Goal: Navigation & Orientation: Find specific page/section

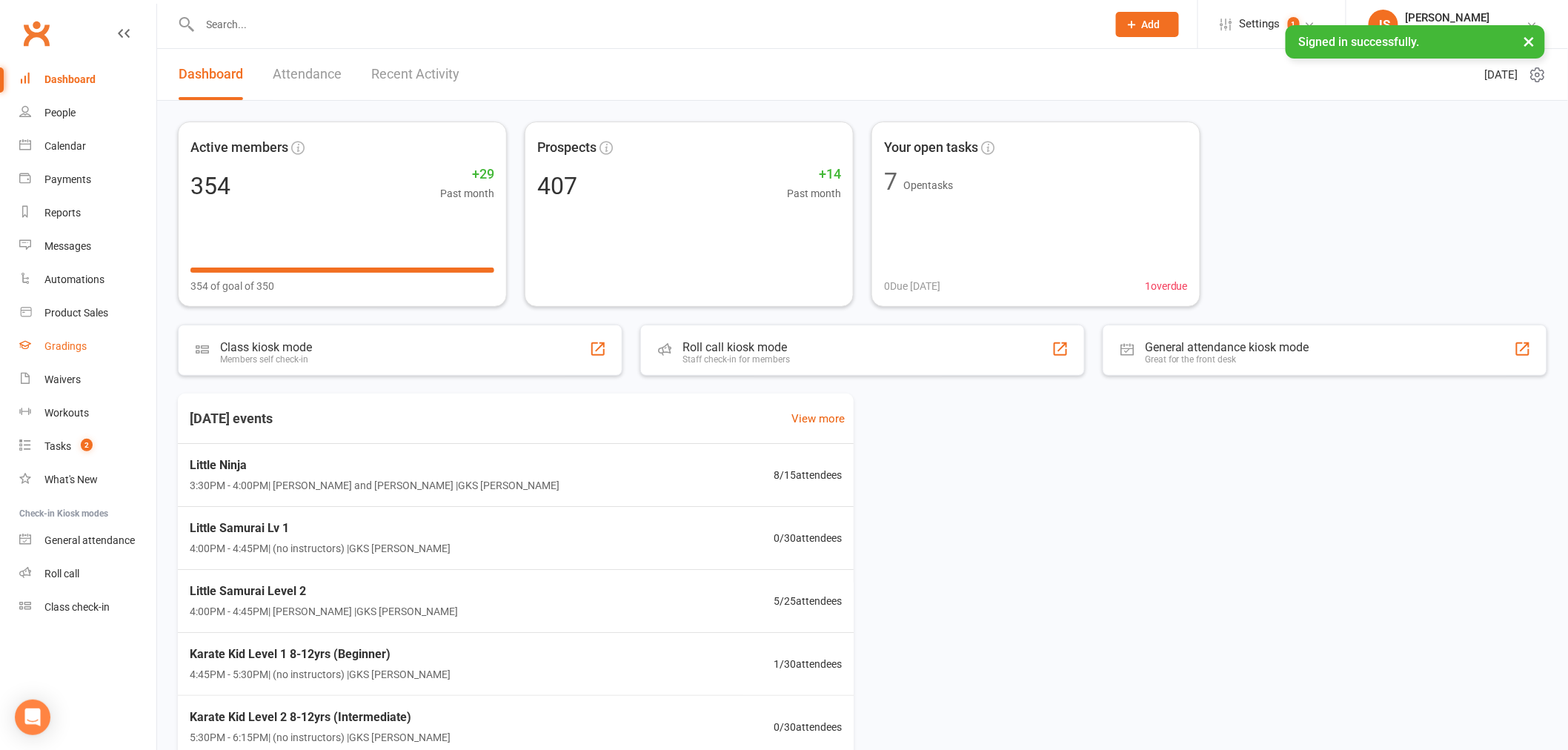
click at [75, 356] on link "Gradings" at bounding box center [88, 346] width 137 height 34
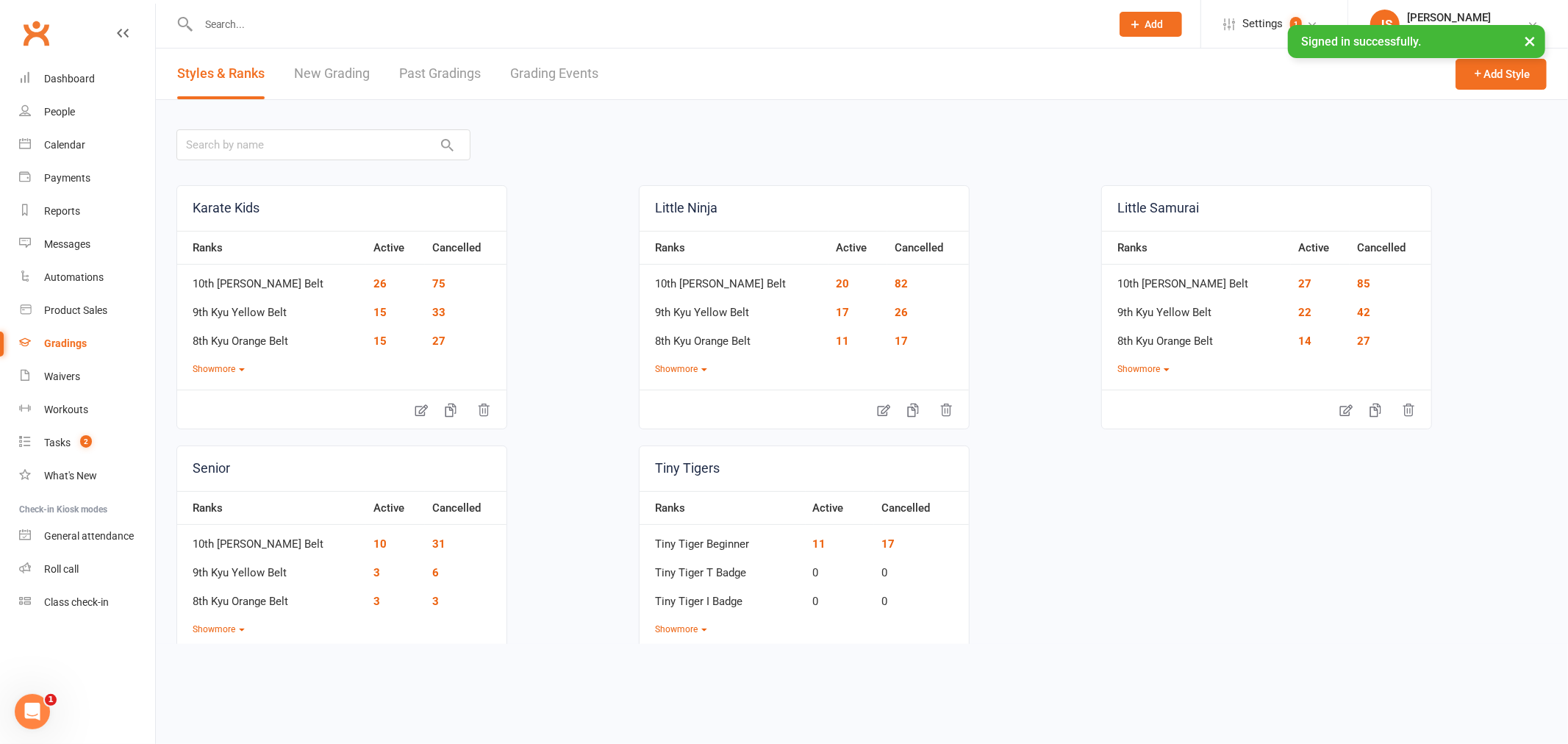
click at [552, 76] on link "Grading Events" at bounding box center [554, 74] width 89 height 51
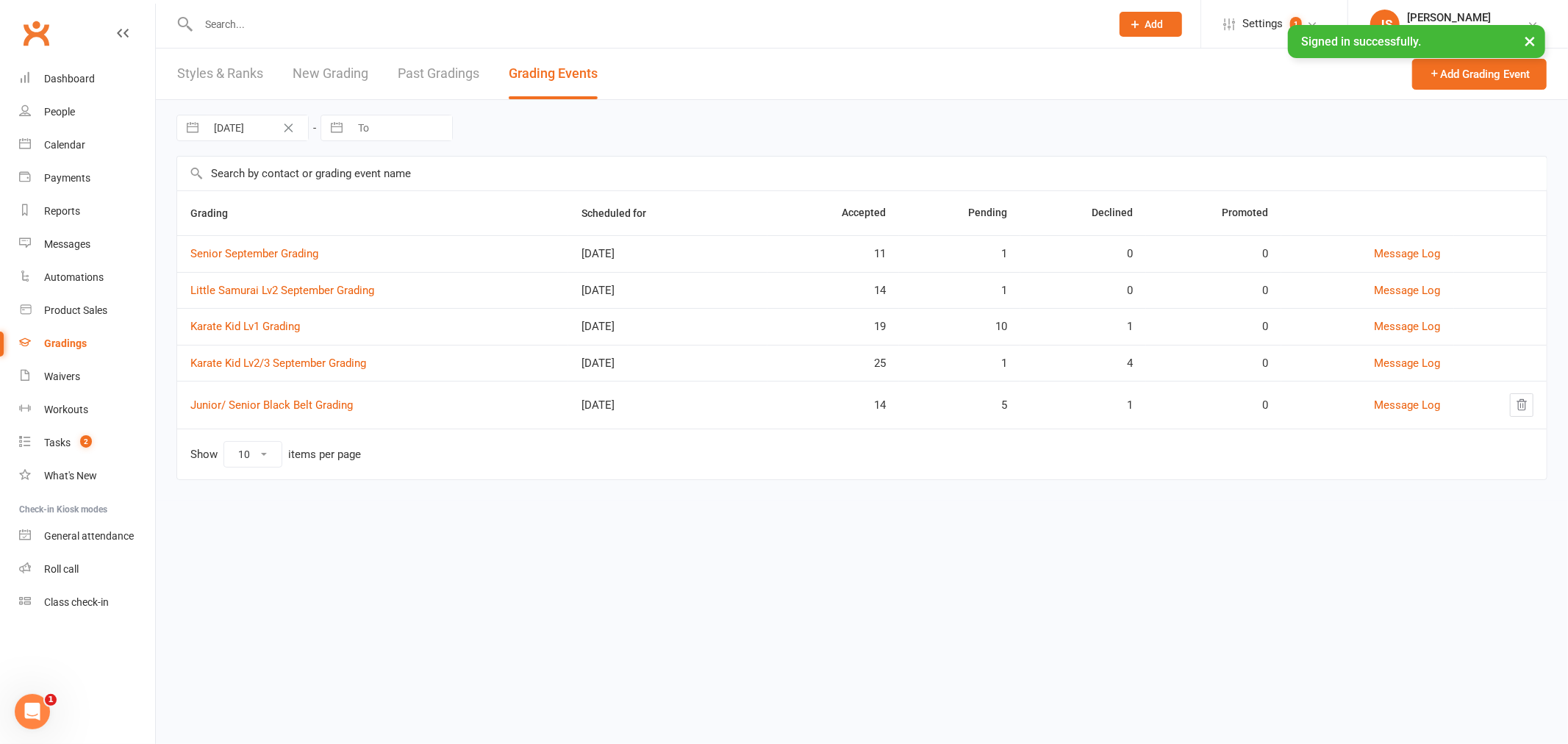
click at [277, 246] on td "Senior September Grading" at bounding box center [373, 253] width 391 height 37
click at [276, 248] on link "Senior September Grading" at bounding box center [254, 253] width 128 height 13
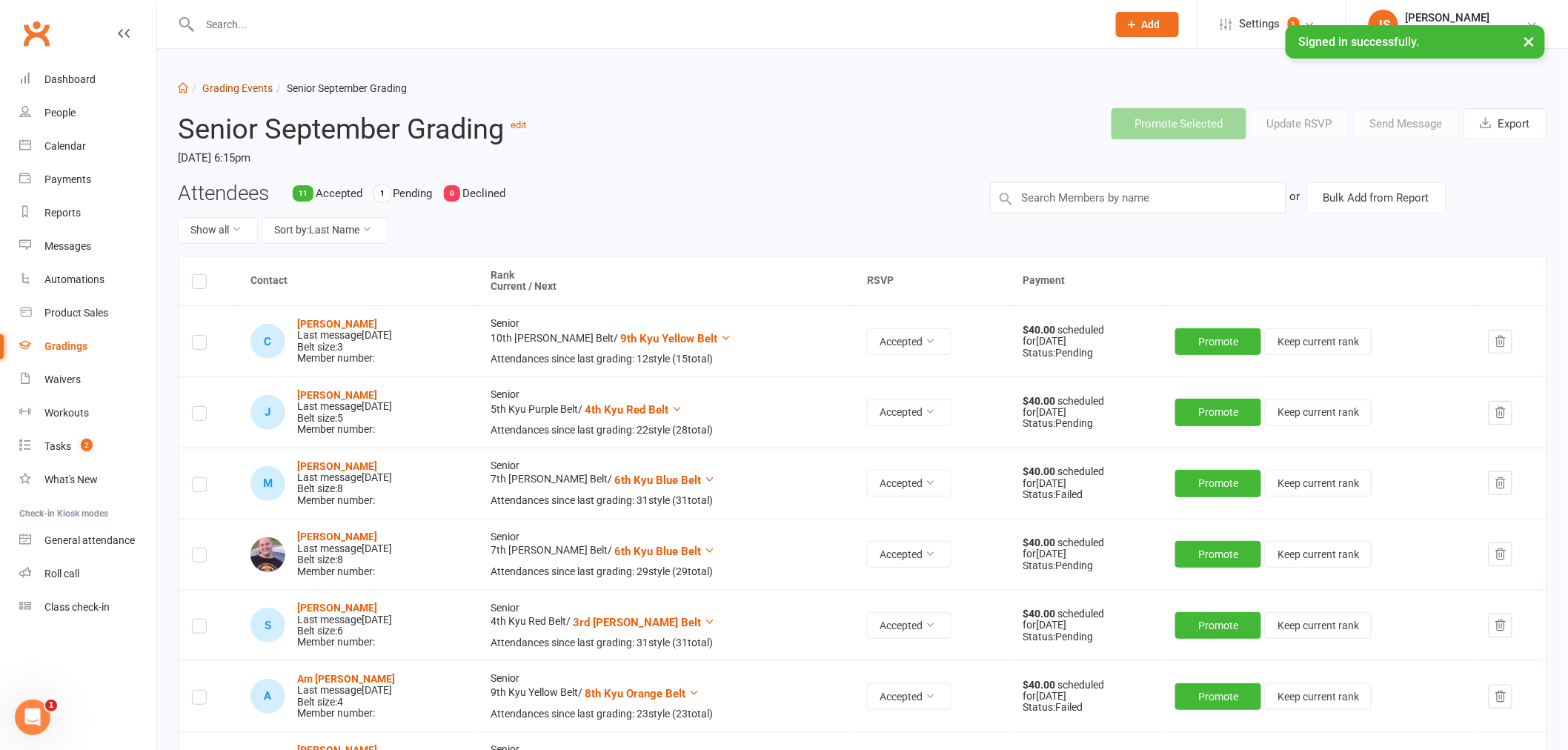
click at [249, 94] on link "Grading Events" at bounding box center [238, 88] width 71 height 12
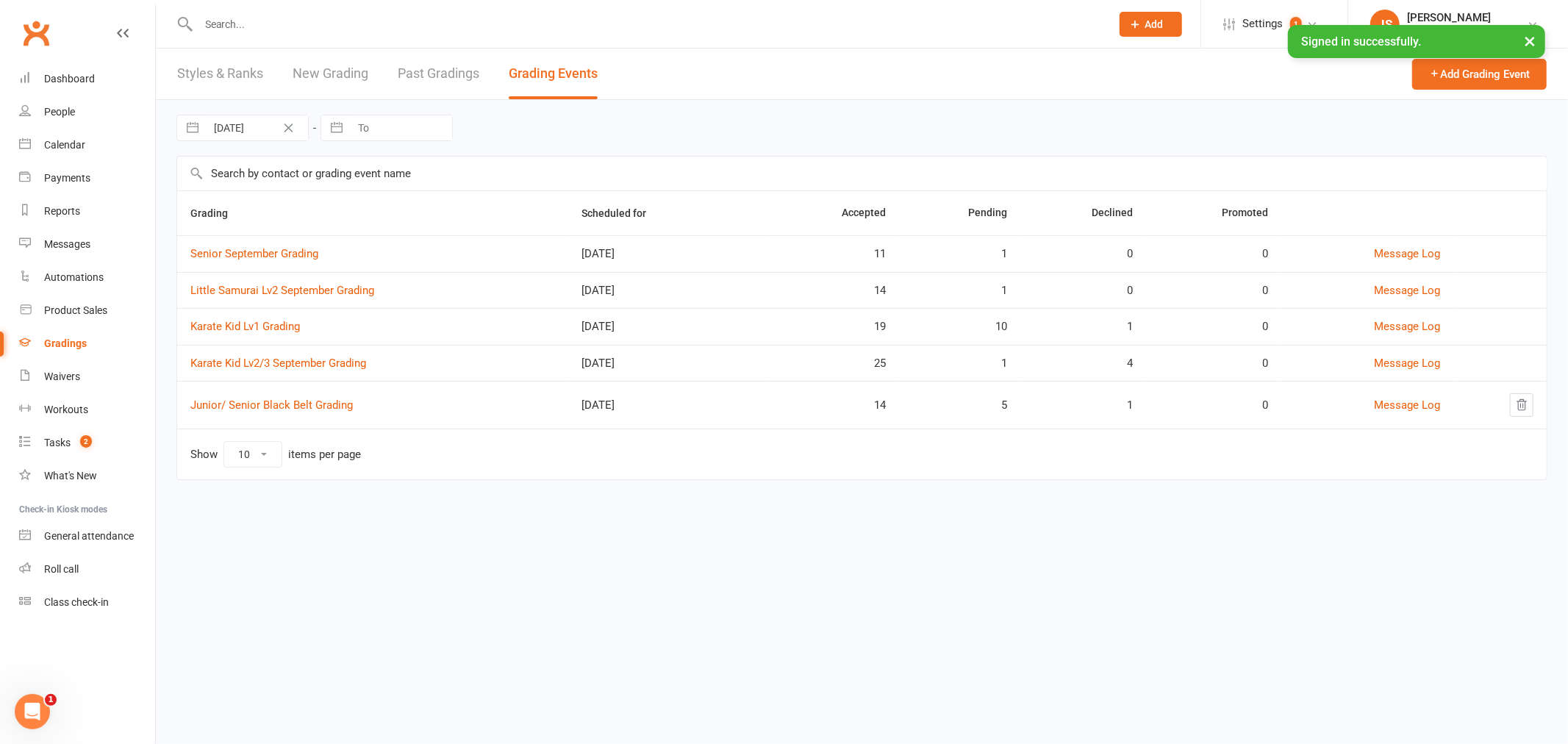
click at [225, 84] on link "Styles & Ranks" at bounding box center [220, 74] width 86 height 51
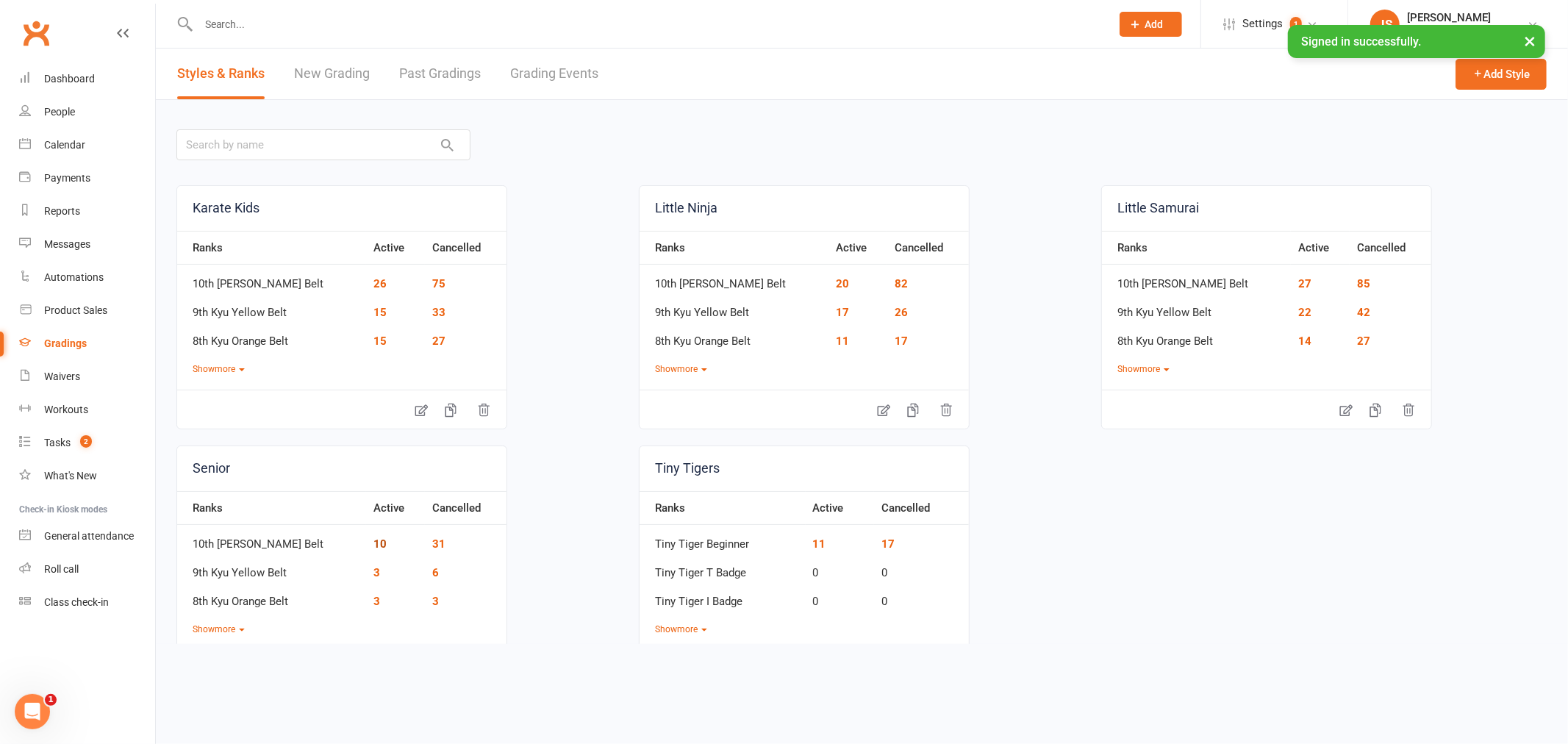
click at [374, 545] on link "10" at bounding box center [380, 544] width 13 height 13
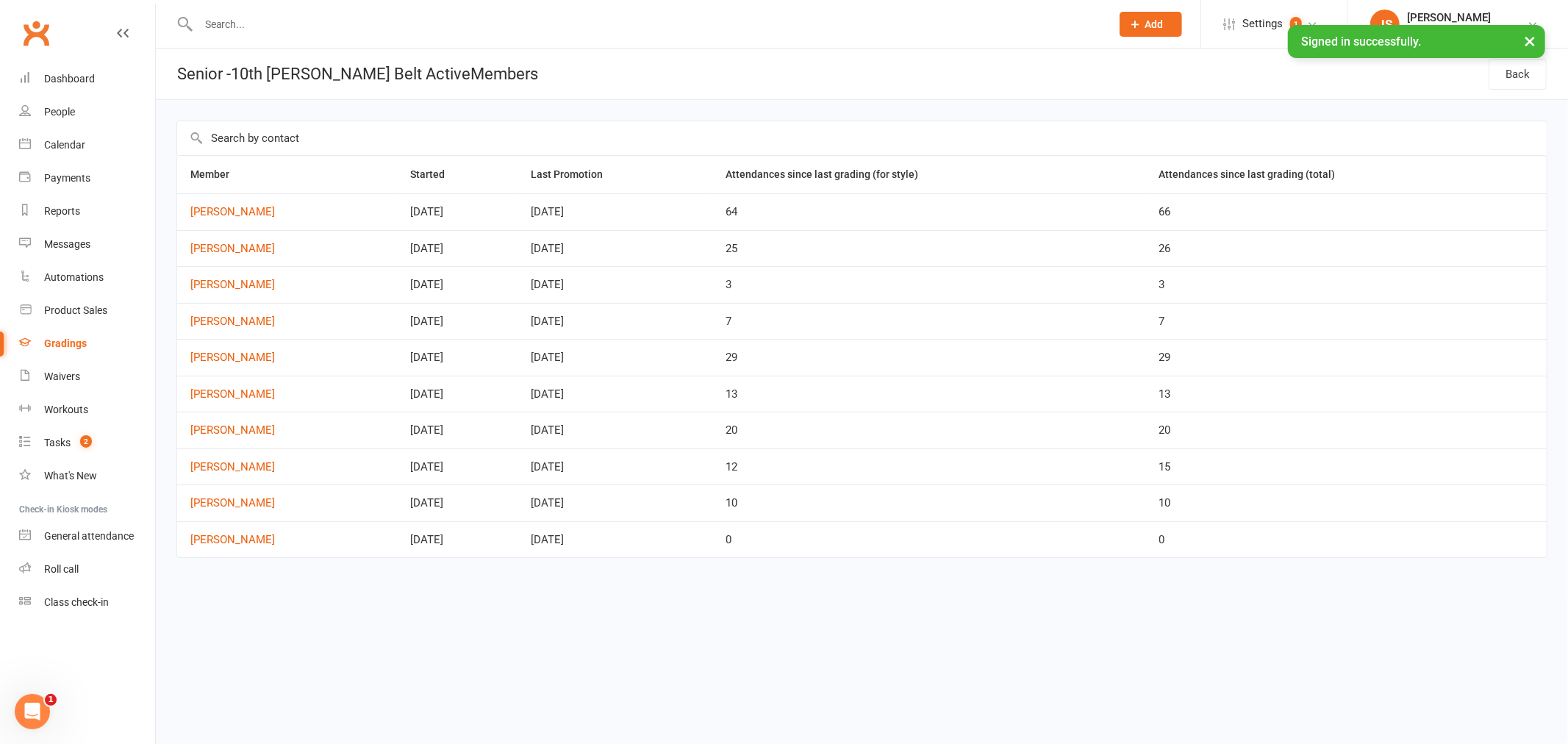
click at [62, 339] on div "Gradings" at bounding box center [65, 344] width 43 height 12
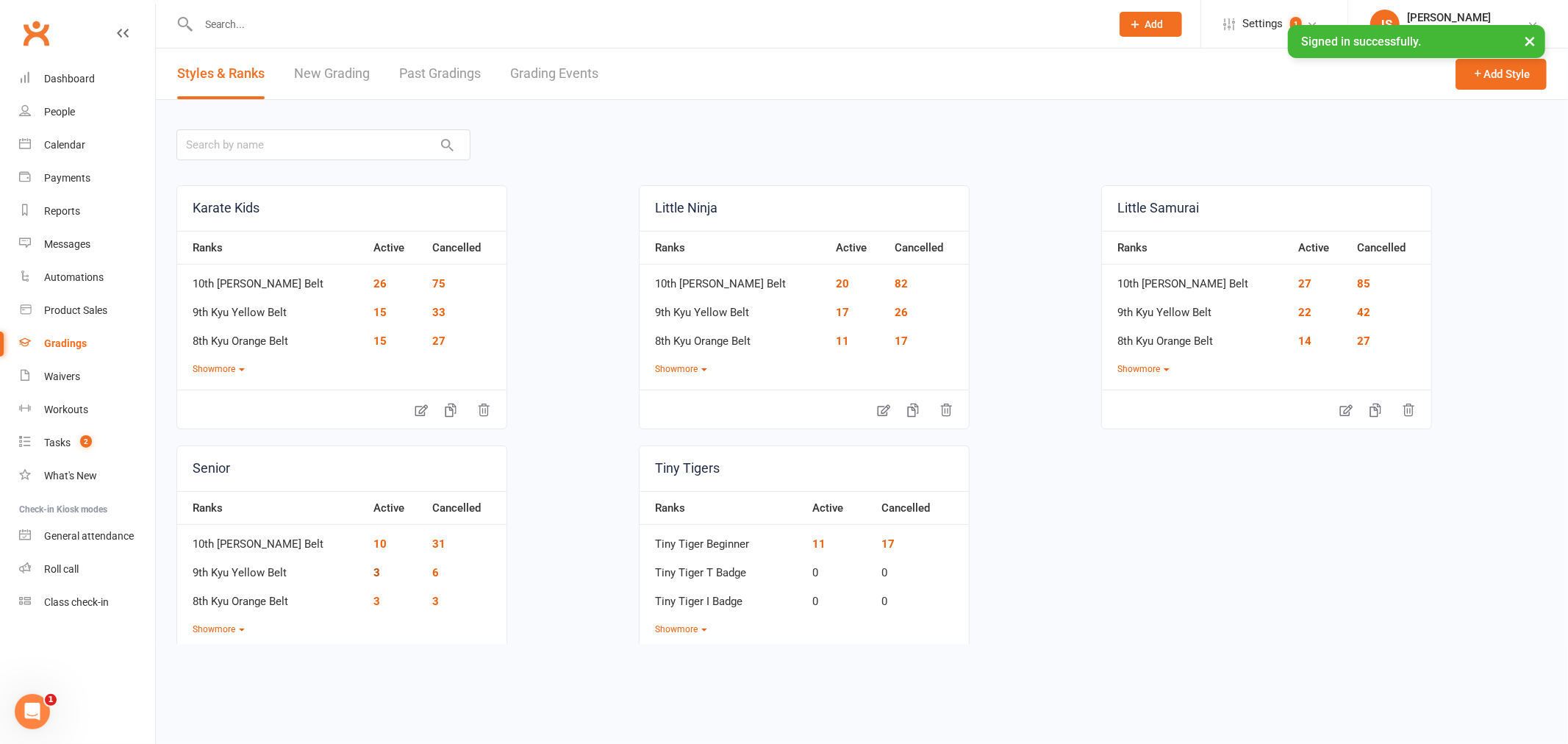
click at [374, 577] on link "3" at bounding box center [377, 573] width 7 height 13
click at [374, 604] on link "3" at bounding box center [377, 601] width 7 height 13
click at [374, 573] on link "3" at bounding box center [377, 573] width 7 height 13
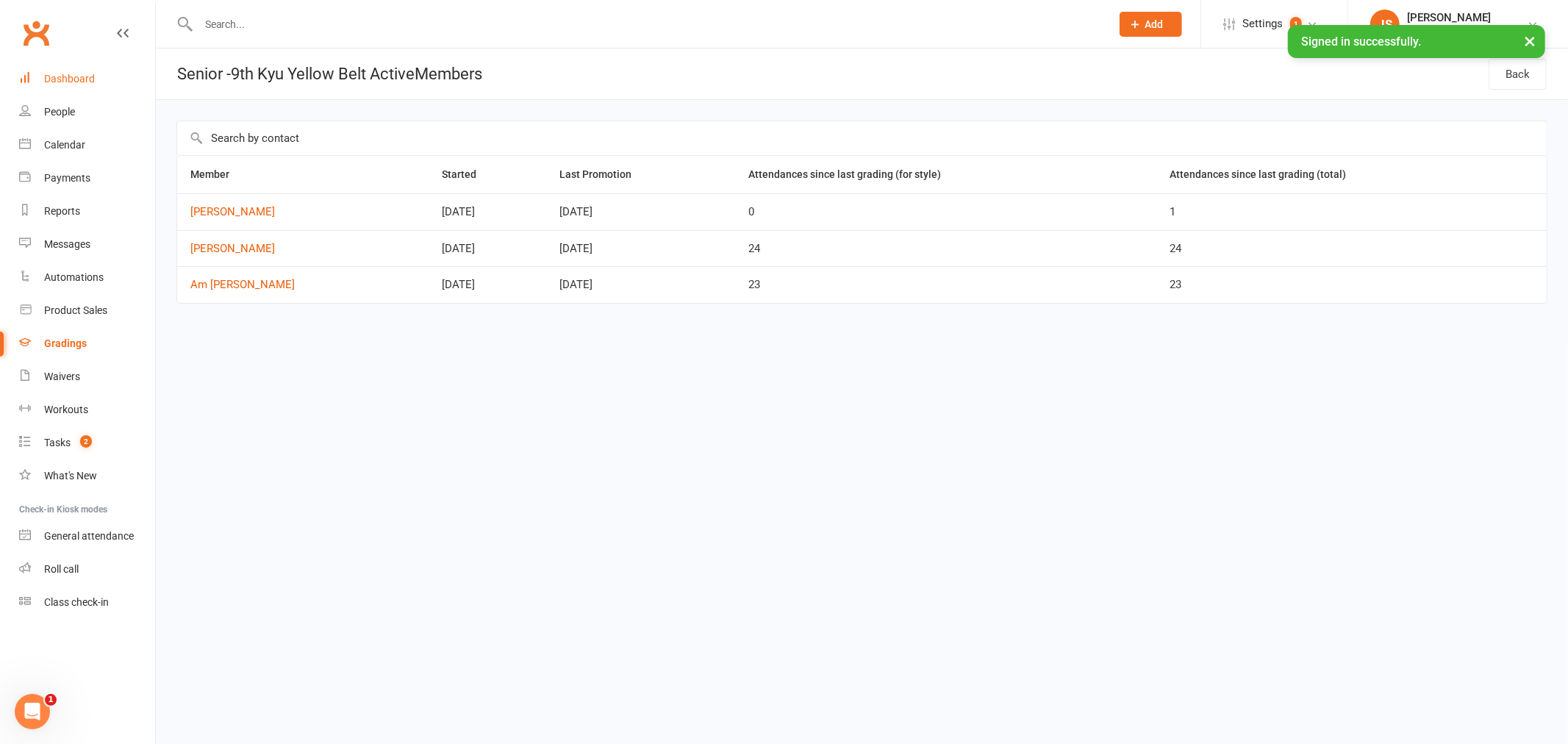
click at [85, 84] on link "Dashboard" at bounding box center [87, 79] width 136 height 33
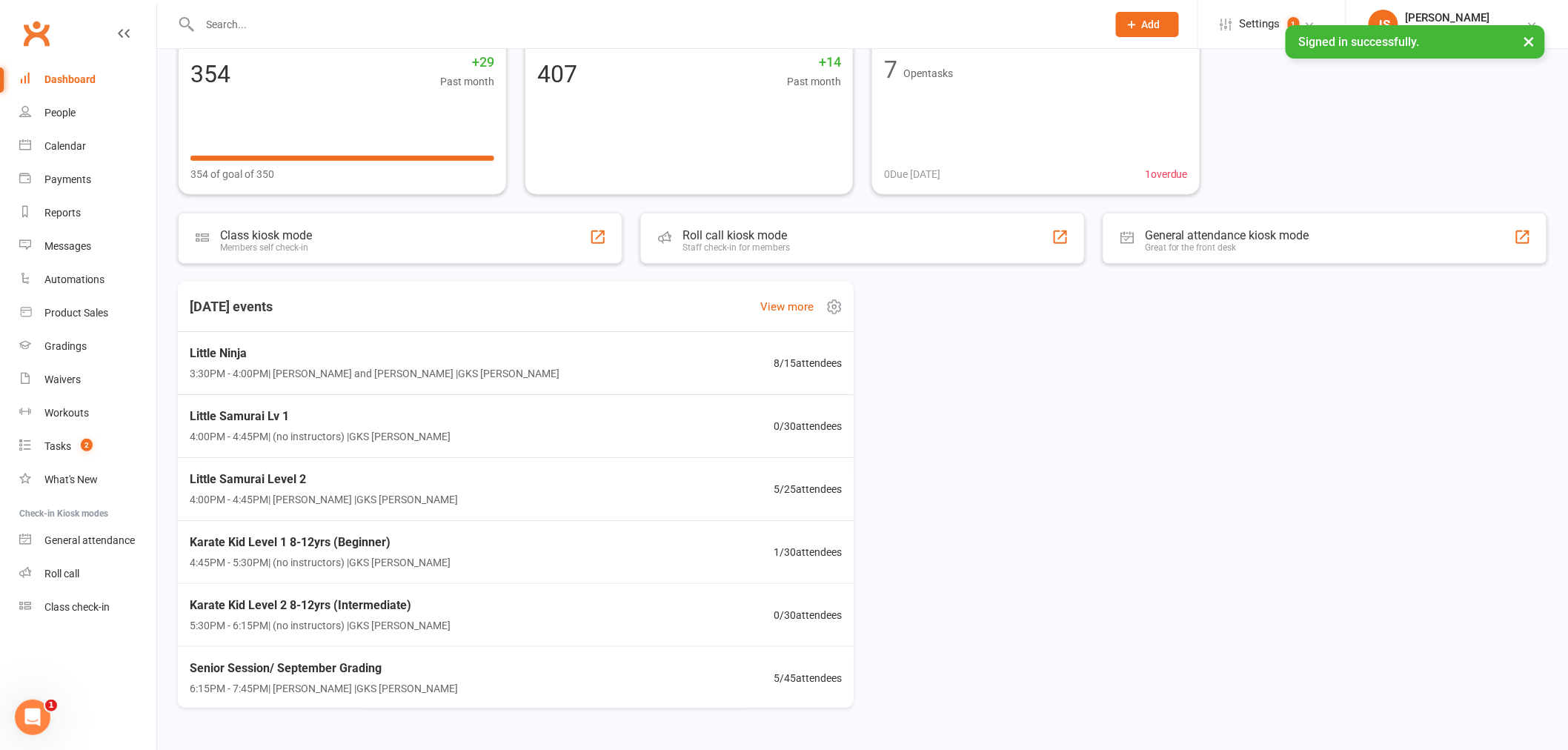
scroll to position [147, 0]
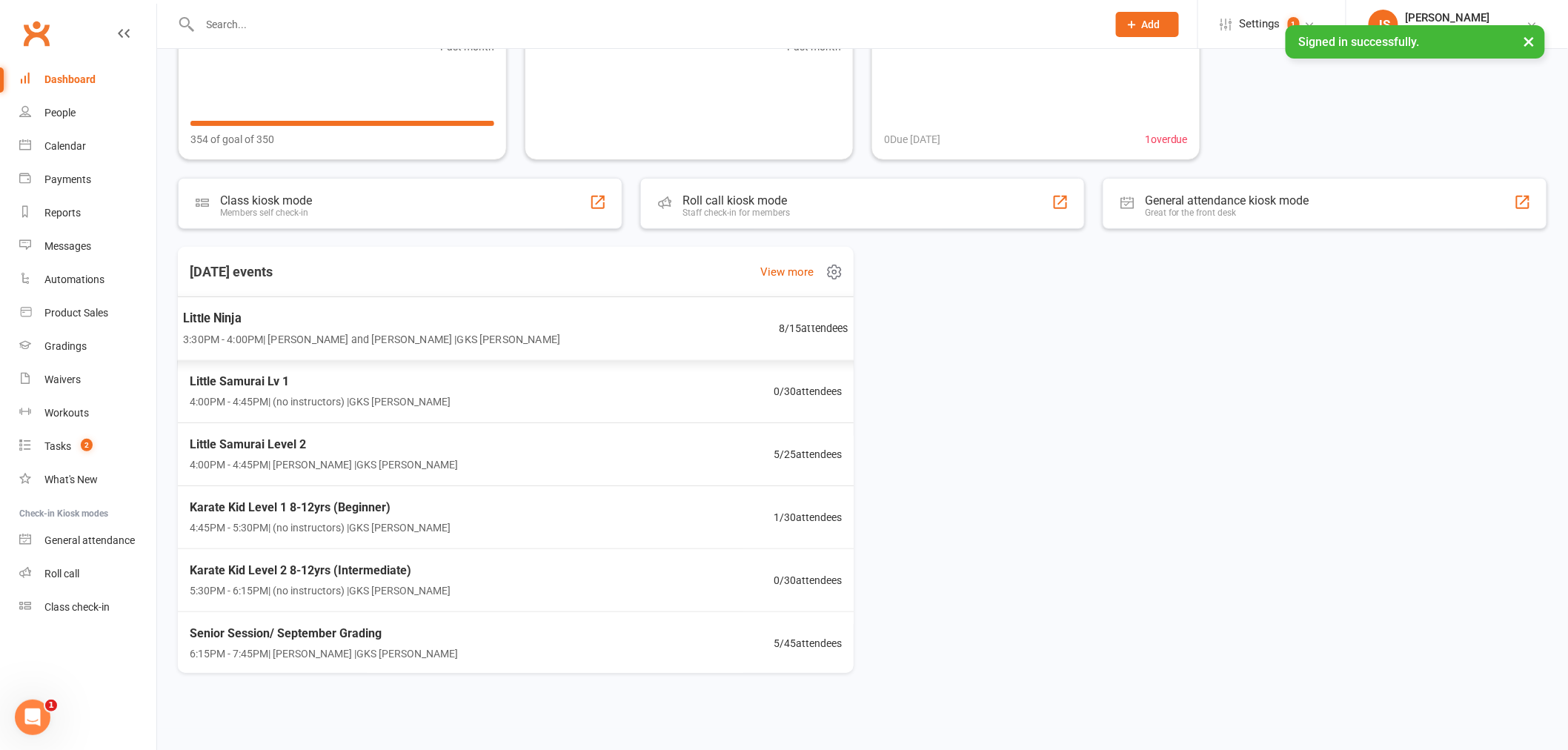
click at [655, 329] on div "Little Ninja 3:30PM - 4:00PM | [PERSON_NAME] and [PERSON_NAME] | GKS [PERSON_NA…" at bounding box center [516, 329] width 702 height 65
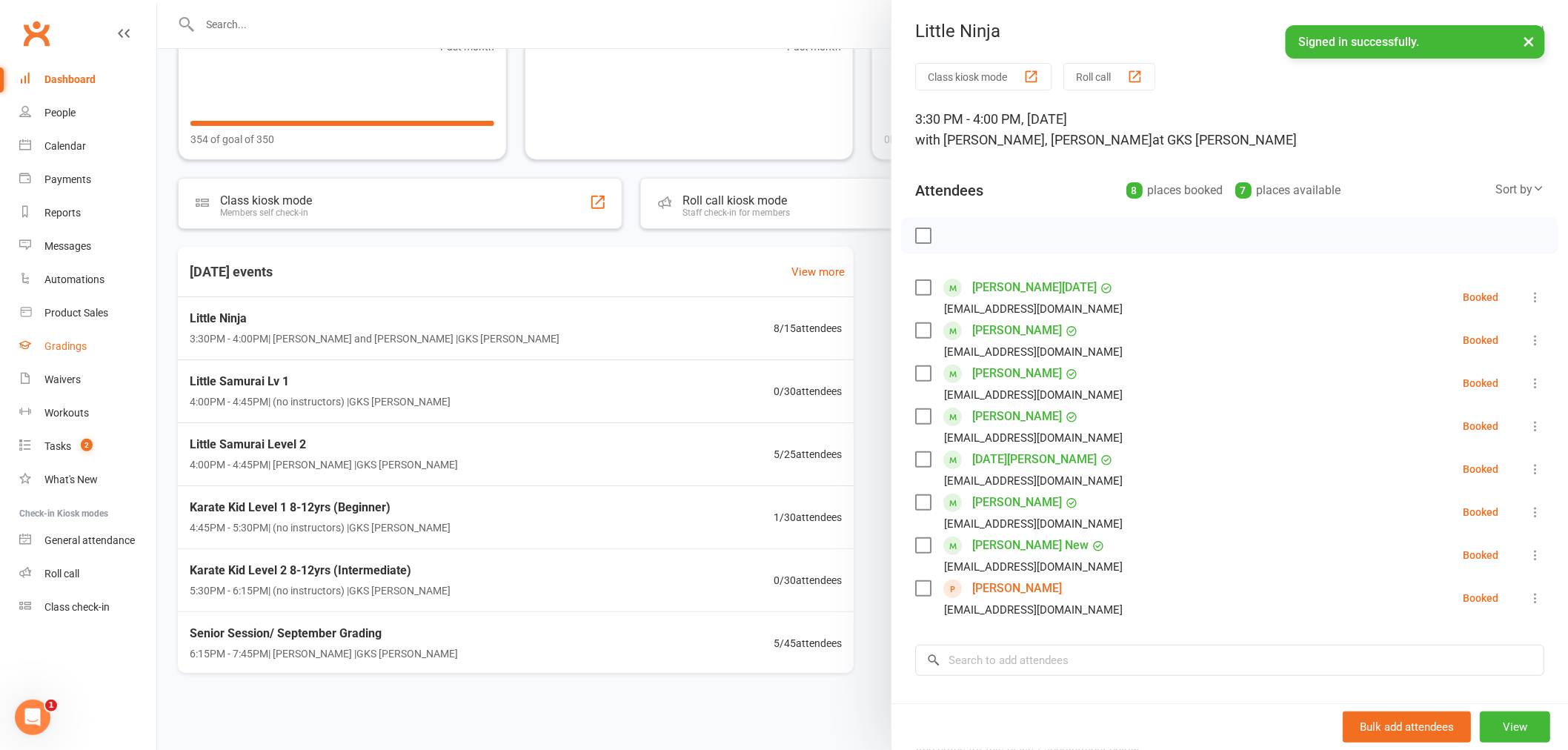
click at [85, 350] on link "Gradings" at bounding box center [88, 346] width 137 height 34
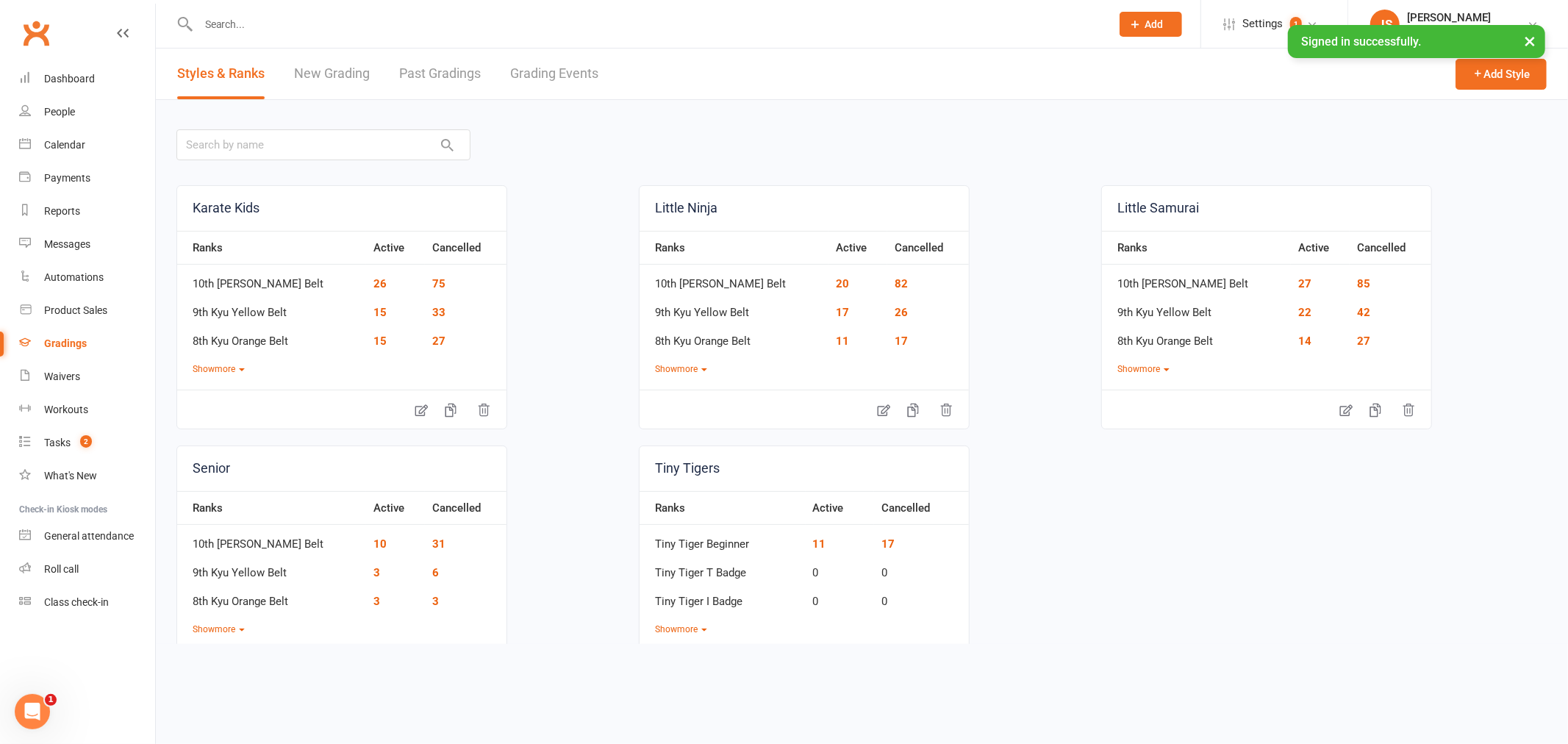
click at [563, 70] on link "Grading Events" at bounding box center [554, 74] width 89 height 51
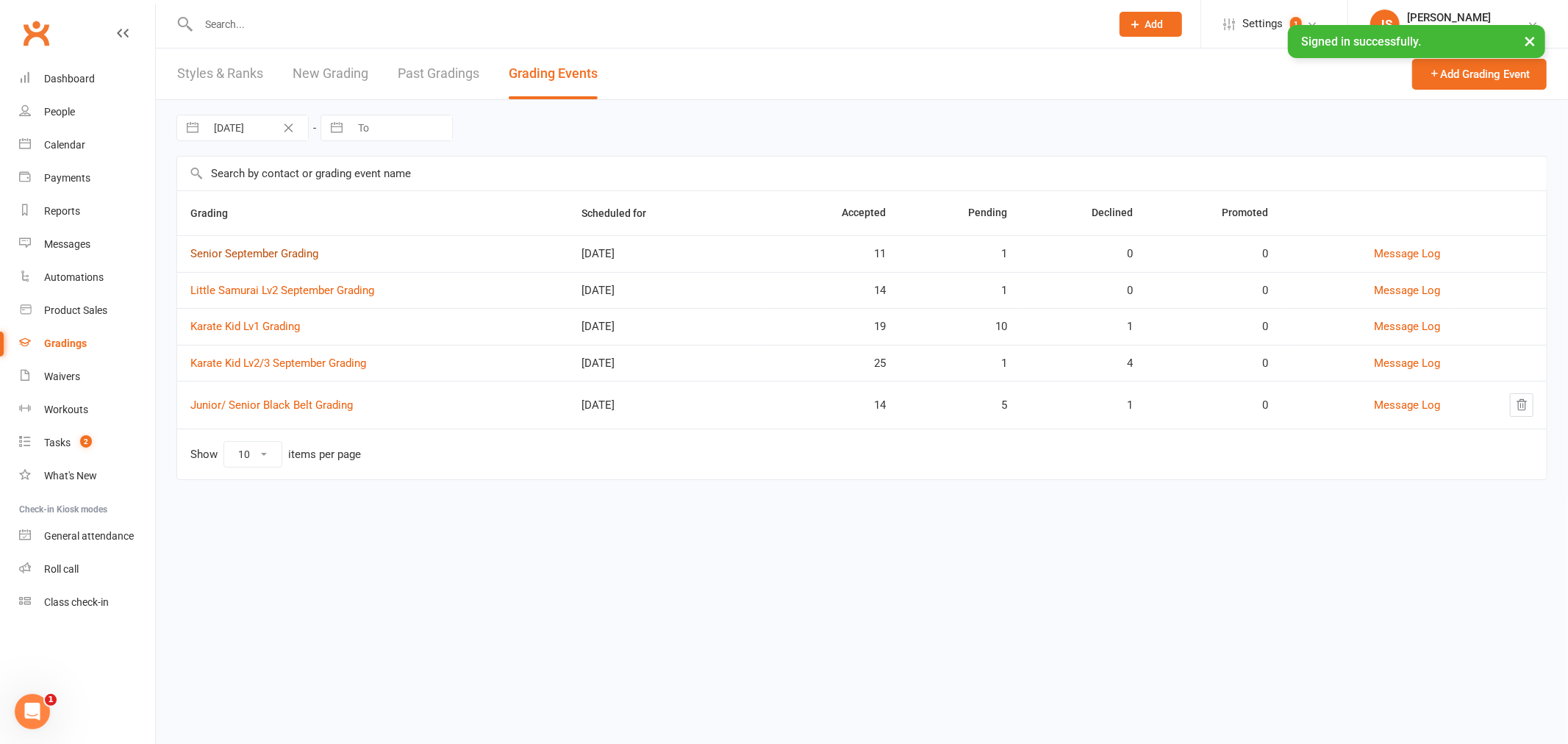
click at [235, 247] on link "Senior September Grading" at bounding box center [254, 253] width 128 height 13
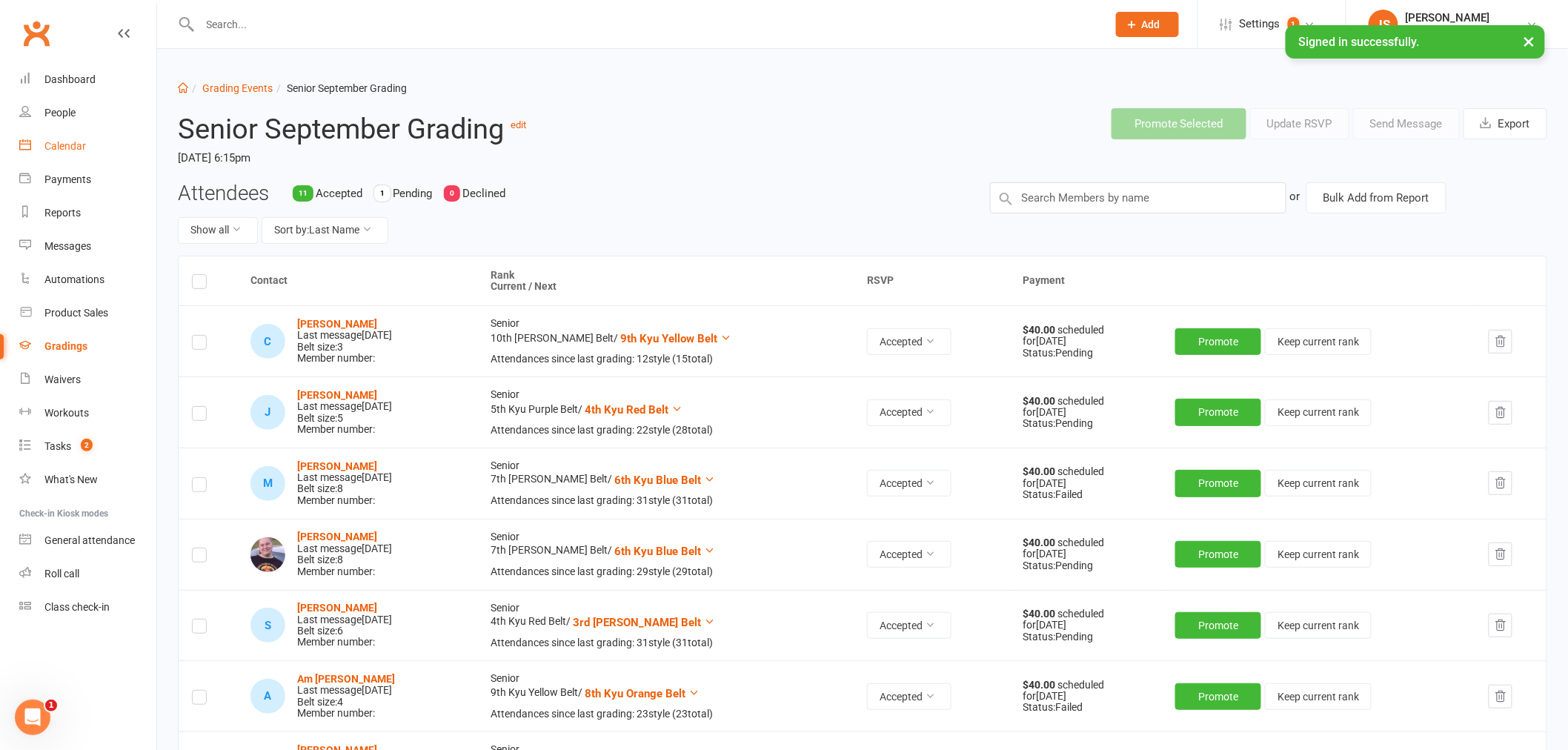
click at [71, 145] on div "Calendar" at bounding box center [65, 146] width 41 height 12
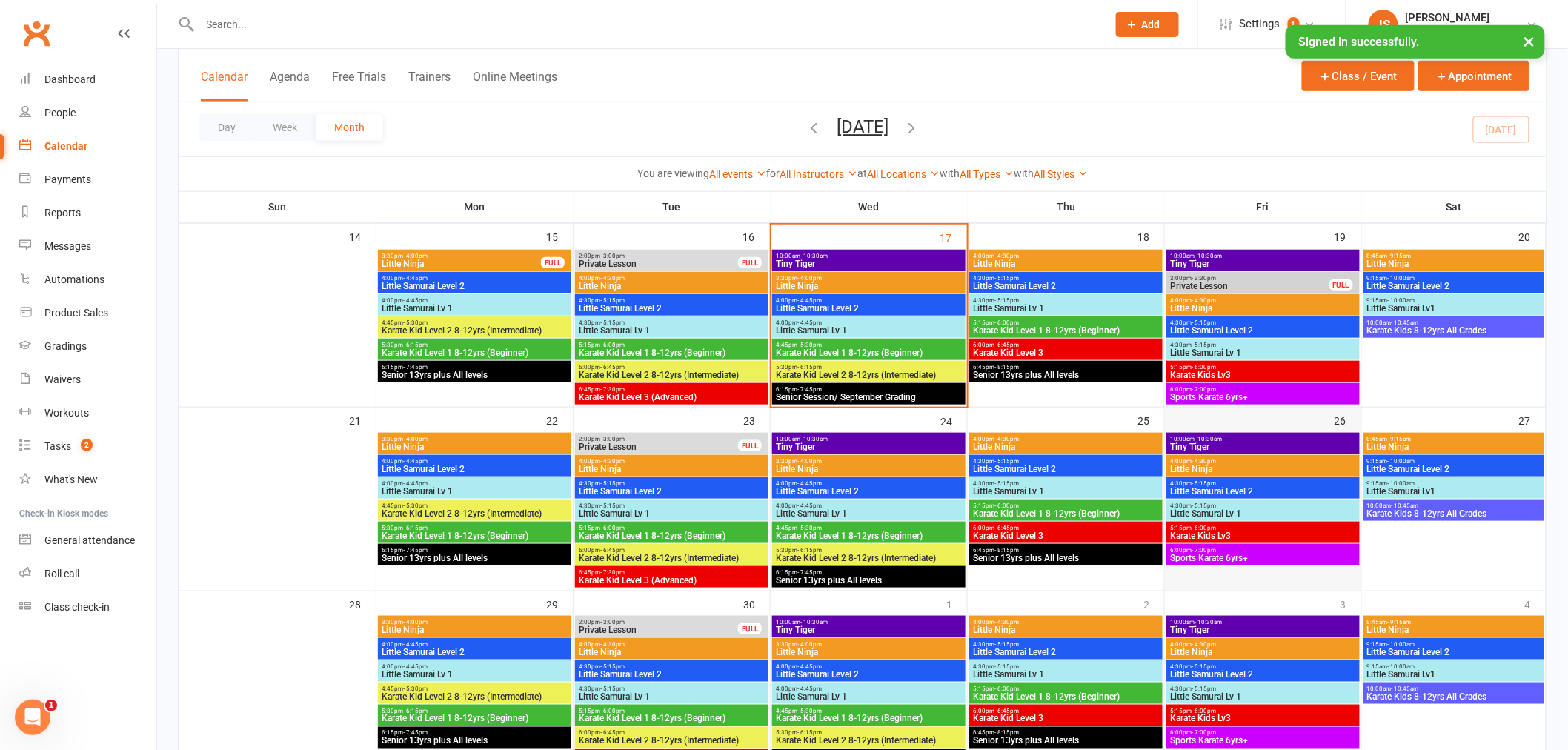
scroll to position [494, 0]
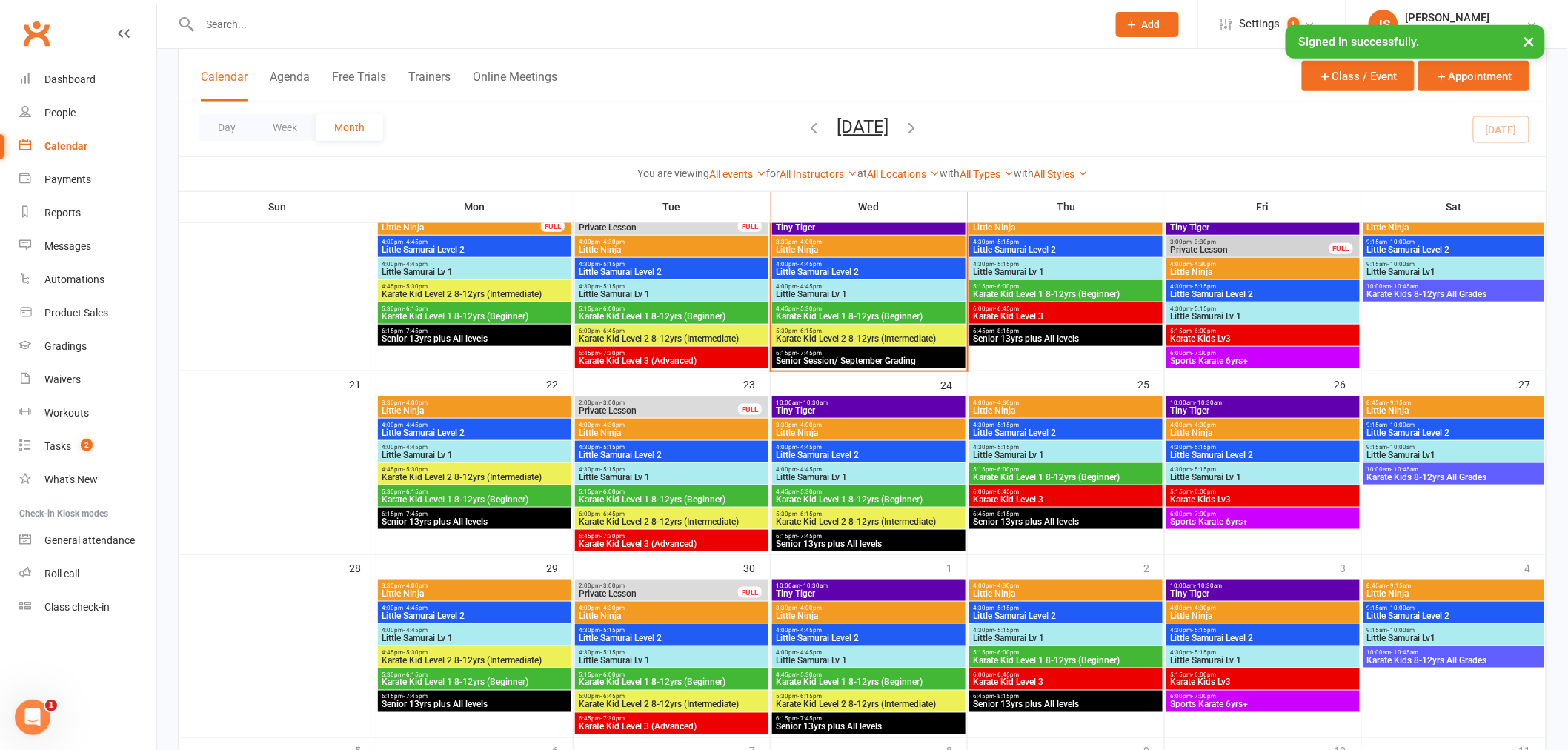
click at [72, 141] on div "Calendar" at bounding box center [66, 146] width 43 height 12
